Goal: Book appointment/travel/reservation

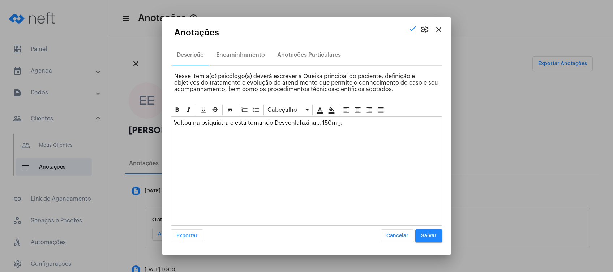
scroll to position [96, 0]
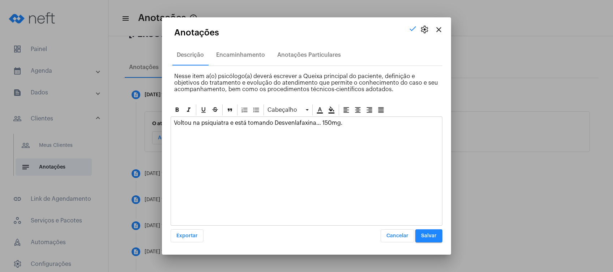
click at [362, 130] on div "Voltou na psiquiatra e está tomando Desvenlafaxina… 150mg." at bounding box center [306, 125] width 271 height 16
click at [357, 138] on div "Voltou na psiquiatra e está tomando Desvenlafaxina… 150mg." at bounding box center [307, 170] width 272 height 109
click at [421, 238] on button "Salvar" at bounding box center [428, 235] width 27 height 13
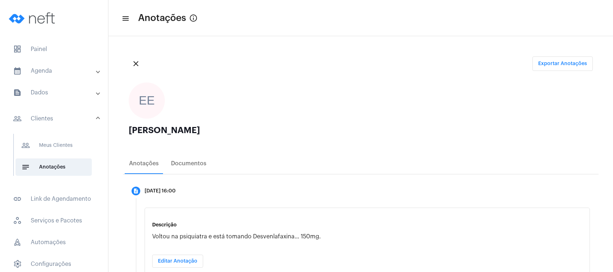
click at [85, 66] on mat-panel-title "calendar_month_outlined Agenda" at bounding box center [54, 70] width 83 height 9
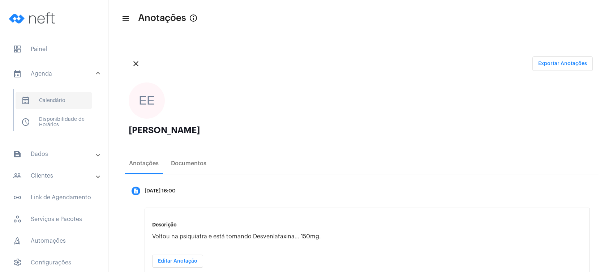
click at [69, 103] on span "calendar_month_outlined Calendário" at bounding box center [54, 100] width 76 height 17
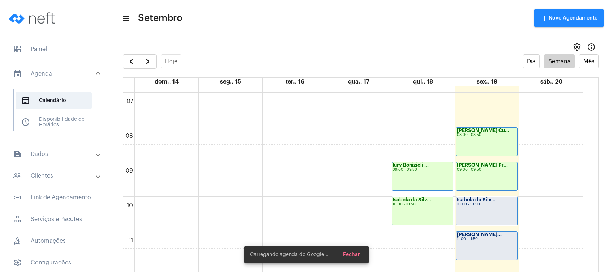
scroll to position [257, 0]
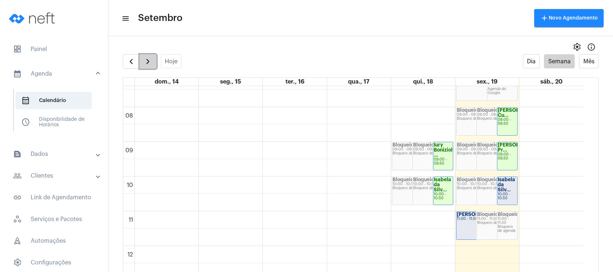
click at [148, 65] on span "button" at bounding box center [147, 61] width 9 height 9
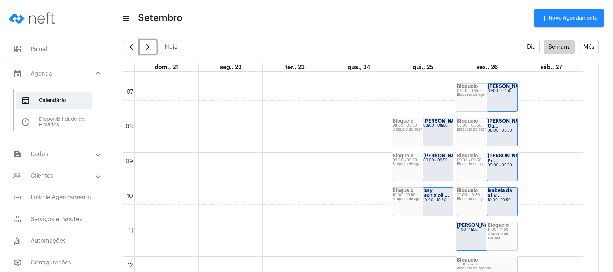
scroll to position [208, 0]
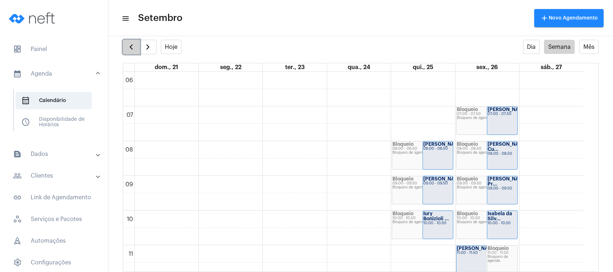
click at [135, 49] on span "button" at bounding box center [131, 47] width 9 height 9
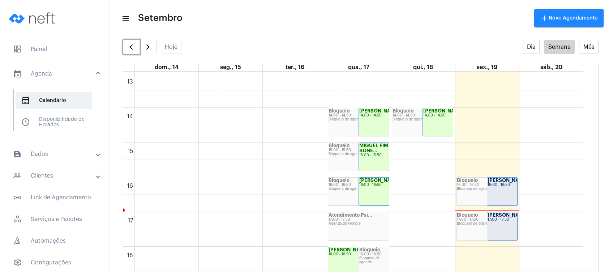
scroll to position [305, 0]
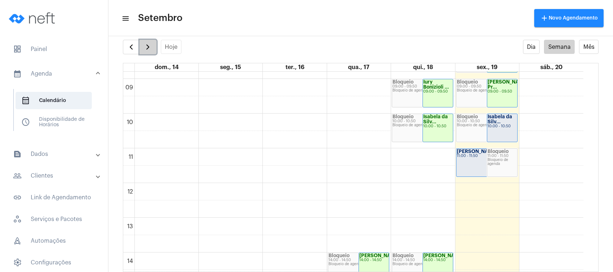
click at [150, 46] on span "button" at bounding box center [147, 47] width 9 height 9
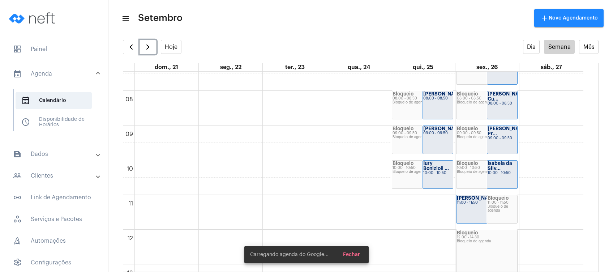
scroll to position [305, 0]
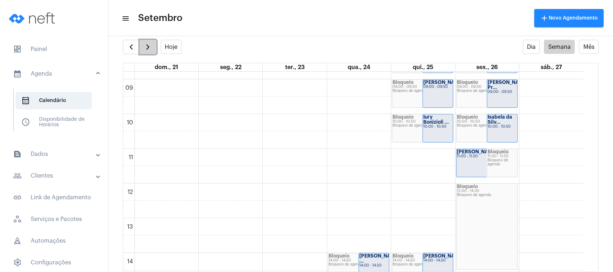
click at [152, 46] on button "button" at bounding box center [147, 47] width 17 height 14
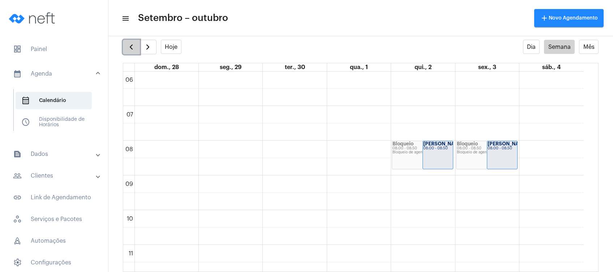
click at [131, 43] on span "button" at bounding box center [131, 47] width 9 height 9
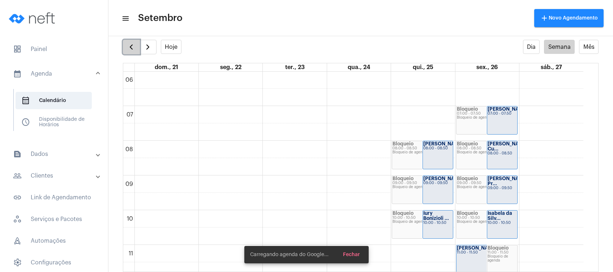
click at [131, 43] on span "button" at bounding box center [131, 47] width 9 height 9
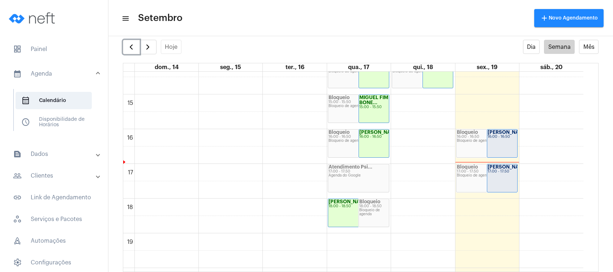
scroll to position [546, 0]
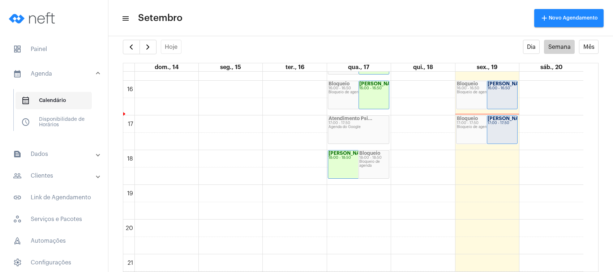
click at [75, 103] on span "calendar_month_outlined Calendário" at bounding box center [54, 100] width 76 height 17
click at [62, 157] on mat-panel-title "text_snippet_outlined Dados" at bounding box center [54, 154] width 83 height 9
click at [64, 156] on mat-panel-title "people_outline Clientes" at bounding box center [54, 155] width 83 height 9
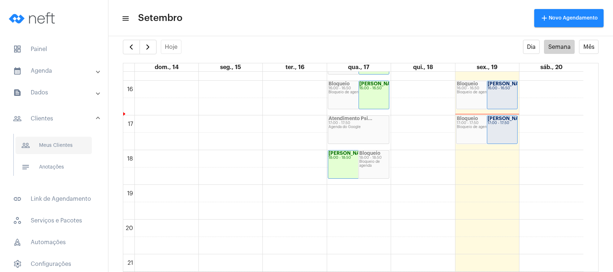
click at [66, 150] on span "people_outline Meus Clientes" at bounding box center [54, 145] width 76 height 17
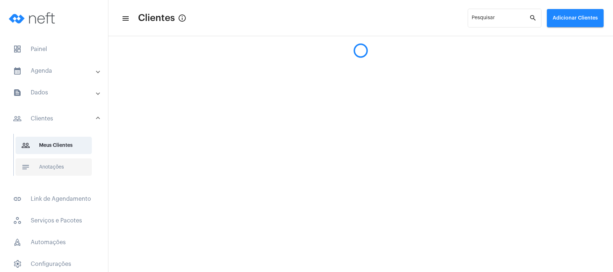
click at [64, 164] on span "notes Anotações" at bounding box center [54, 166] width 76 height 17
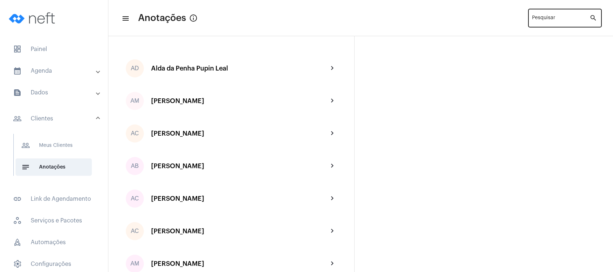
click at [563, 16] on div "Pesquisar" at bounding box center [560, 18] width 57 height 20
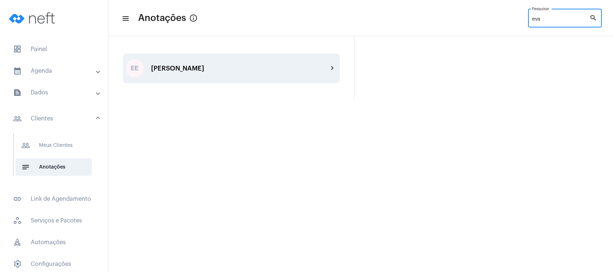
type input "eva"
click at [240, 76] on div "EE [PERSON_NAME] chevron_right" at bounding box center [231, 68] width 217 height 30
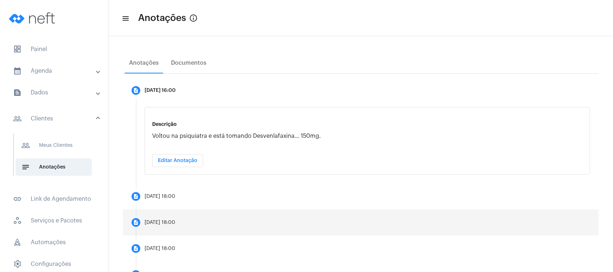
scroll to position [96, 0]
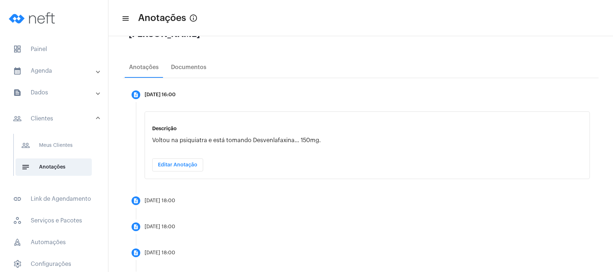
click at [194, 163] on span "Editar Anotação" at bounding box center [177, 164] width 39 height 5
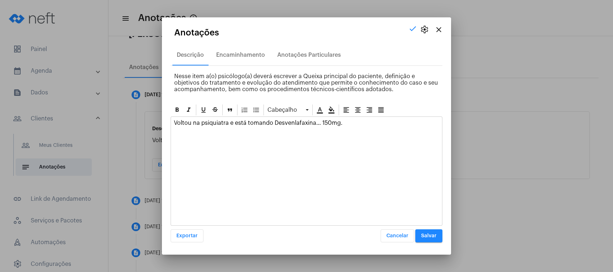
drag, startPoint x: 362, startPoint y: 114, endPoint x: 361, endPoint y: 120, distance: 6.3
click at [362, 115] on div "Cabeçalho" at bounding box center [307, 109] width 272 height 13
click at [359, 124] on p "Voltou na psiquiatra e está tomando Desvenlafaxina… 150mg." at bounding box center [306, 123] width 265 height 7
click at [422, 236] on span "Salvar" at bounding box center [429, 235] width 16 height 5
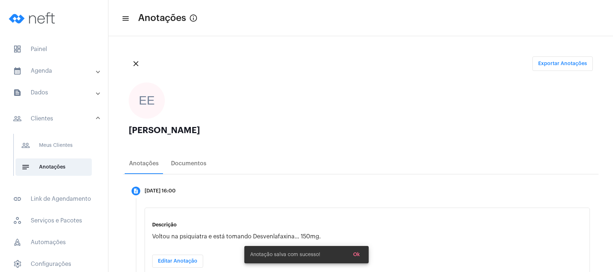
click at [63, 77] on mat-expansion-panel-header "calendar_month_outlined Agenda" at bounding box center [56, 70] width 104 height 17
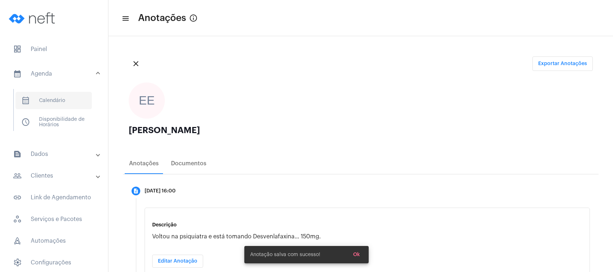
click at [65, 98] on span "calendar_month_outlined Calendário" at bounding box center [54, 100] width 76 height 17
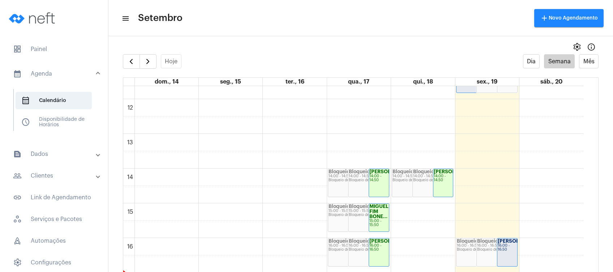
scroll to position [449, 0]
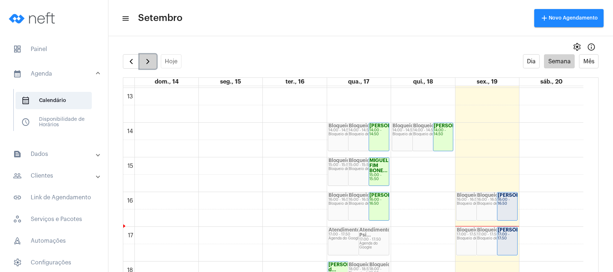
click at [146, 59] on span "button" at bounding box center [147, 61] width 9 height 9
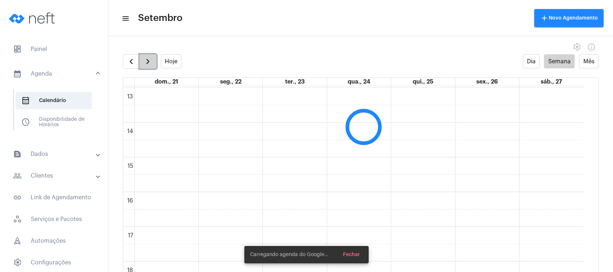
scroll to position [208, 0]
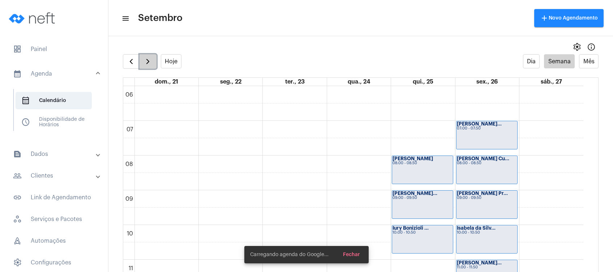
click at [146, 59] on span "button" at bounding box center [147, 61] width 9 height 9
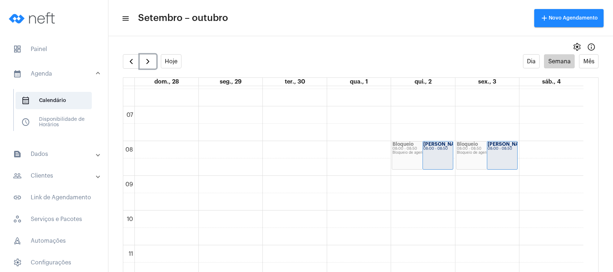
scroll to position [209, 0]
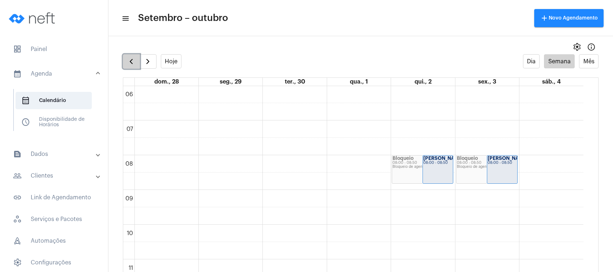
click at [133, 58] on span "button" at bounding box center [131, 61] width 9 height 9
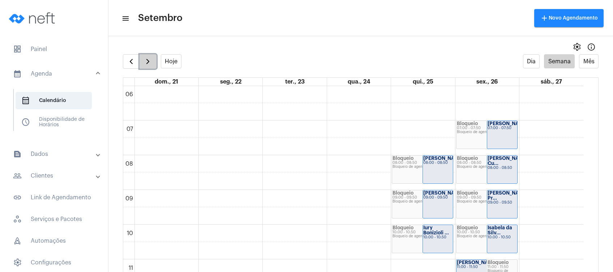
click at [148, 57] on span "button" at bounding box center [147, 61] width 9 height 9
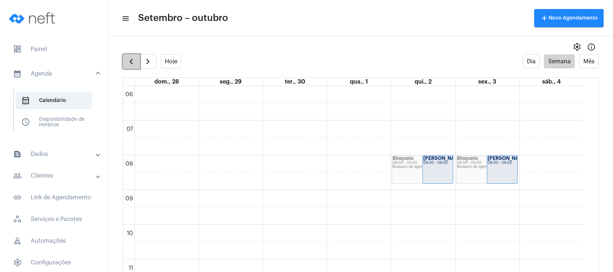
click at [126, 56] on button "button" at bounding box center [131, 61] width 17 height 14
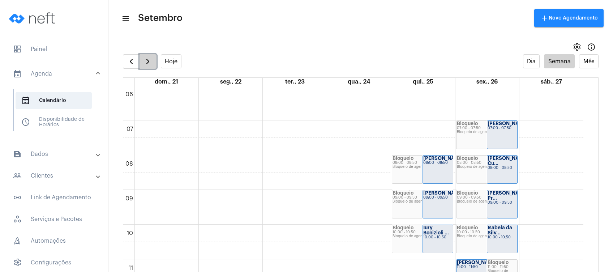
click at [146, 59] on span "button" at bounding box center [147, 61] width 9 height 9
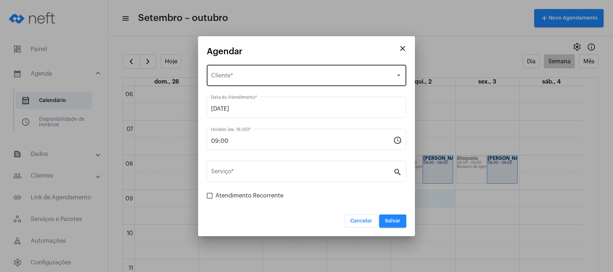
click at [326, 82] on div "Selecione o Cliente Cliente *" at bounding box center [306, 74] width 191 height 23
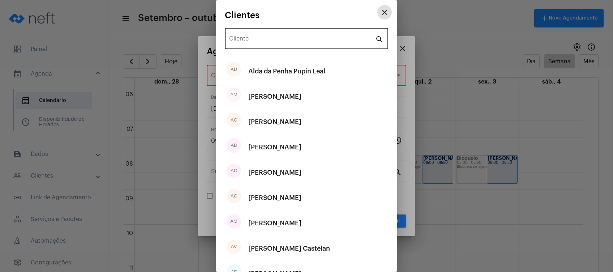
click at [304, 40] on input "Cliente" at bounding box center [302, 40] width 146 height 7
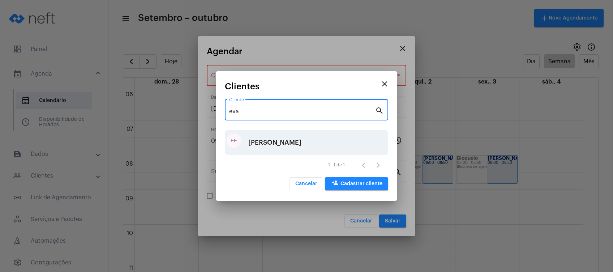
type input "eva"
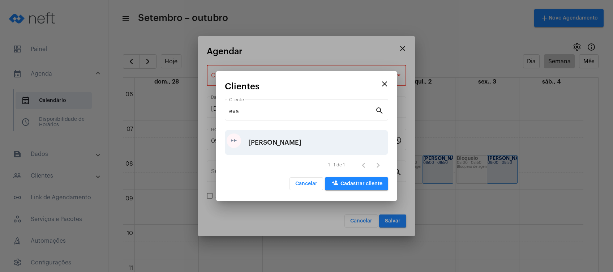
click at [289, 142] on div "[PERSON_NAME]" at bounding box center [274, 143] width 53 height 22
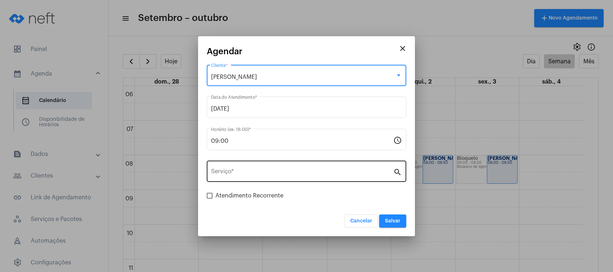
click at [291, 173] on input "Serviço *" at bounding box center [302, 172] width 182 height 7
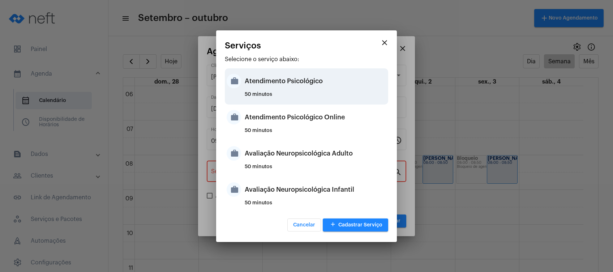
click at [319, 88] on div "Atendimento Psicológico" at bounding box center [316, 81] width 142 height 22
type input "Atendimento Psicológico"
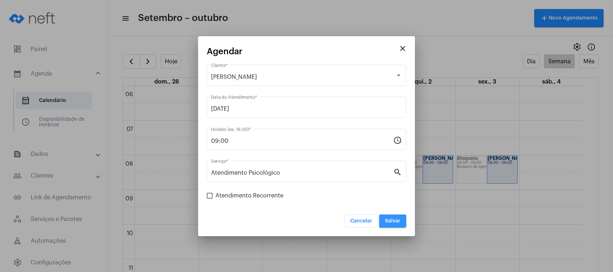
click at [395, 220] on span "Salvar" at bounding box center [393, 220] width 16 height 5
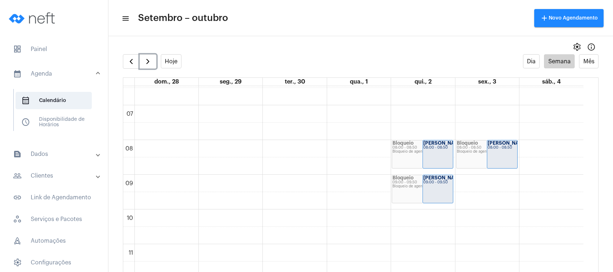
scroll to position [209, 0]
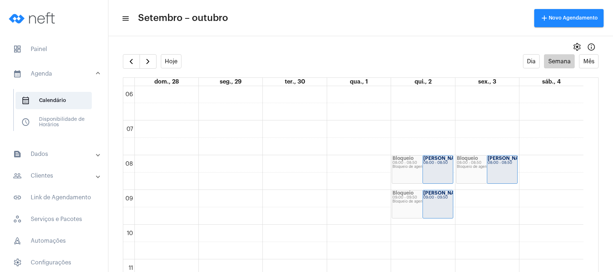
drag, startPoint x: 417, startPoint y: 82, endPoint x: 435, endPoint y: 82, distance: 17.3
click at [435, 82] on div "qui., 2" at bounding box center [423, 82] width 64 height 8
drag, startPoint x: 435, startPoint y: 82, endPoint x: 411, endPoint y: 52, distance: 37.8
click at [411, 52] on div "settings info_outlined" at bounding box center [360, 47] width 505 height 14
click at [125, 61] on button "button" at bounding box center [131, 61] width 17 height 14
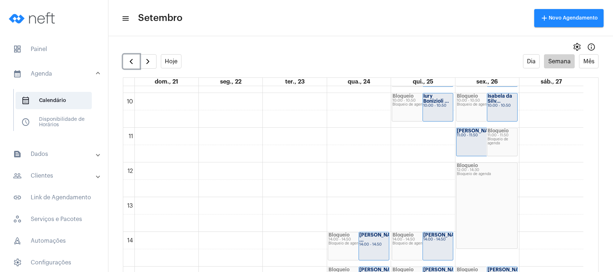
scroll to position [353, 0]
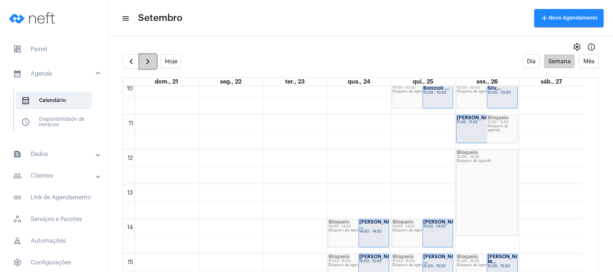
click at [152, 62] on button "button" at bounding box center [147, 61] width 17 height 14
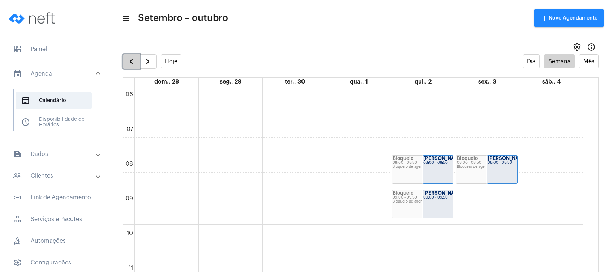
click at [133, 56] on button "button" at bounding box center [131, 61] width 17 height 14
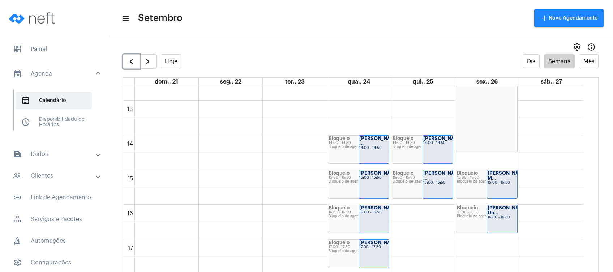
scroll to position [402, 0]
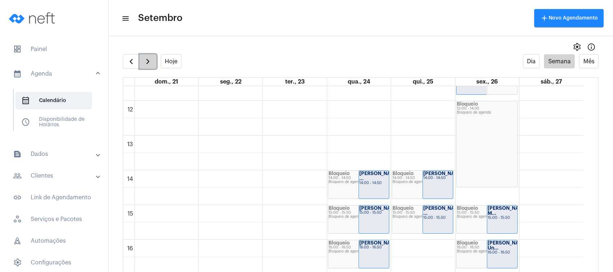
click at [151, 61] on span "button" at bounding box center [147, 61] width 9 height 9
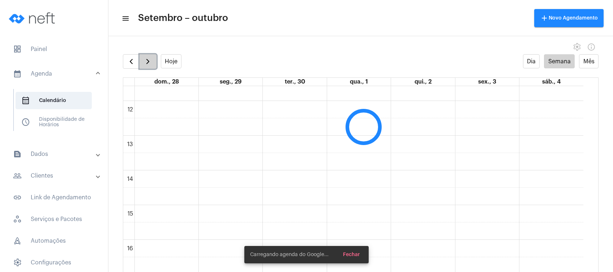
scroll to position [208, 0]
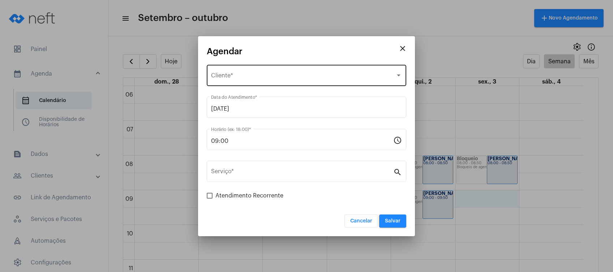
click at [312, 75] on div "Selecione o Cliente" at bounding box center [303, 77] width 184 height 7
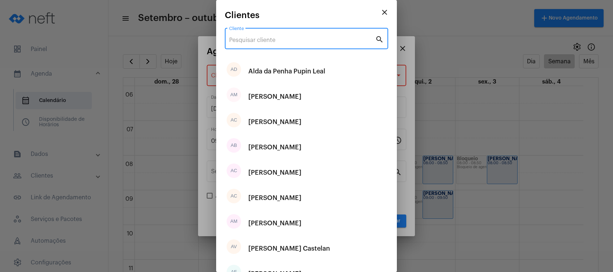
click at [300, 40] on input "Cliente" at bounding box center [302, 40] width 146 height 7
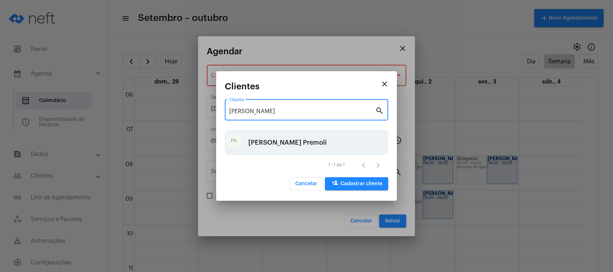
type input "[PERSON_NAME]"
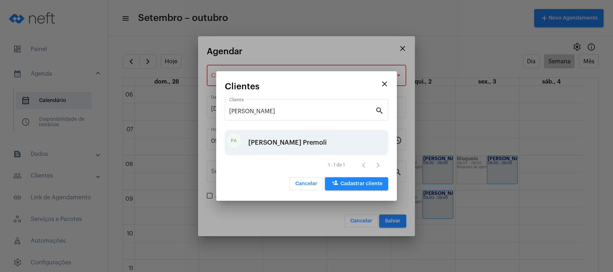
click at [299, 150] on div "[PERSON_NAME] Premoli" at bounding box center [287, 143] width 78 height 22
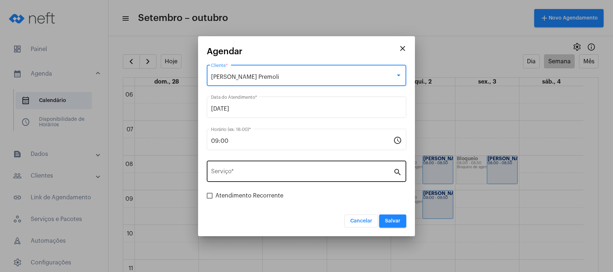
click at [296, 166] on div "Serviço *" at bounding box center [302, 170] width 182 height 23
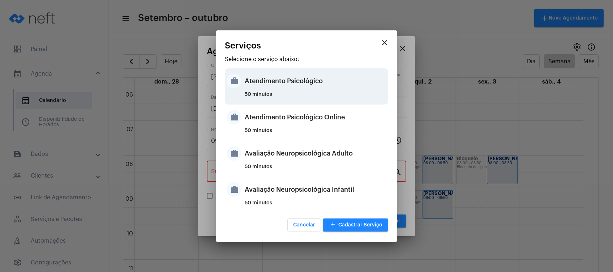
click at [284, 84] on div "Atendimento Psicológico" at bounding box center [316, 81] width 142 height 22
type input "Atendimento Psicológico"
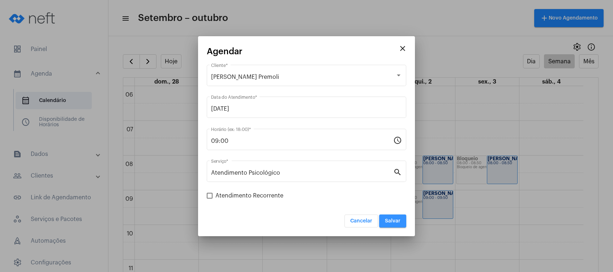
click at [397, 223] on span "Salvar" at bounding box center [393, 220] width 16 height 5
